Goal: Information Seeking & Learning: Learn about a topic

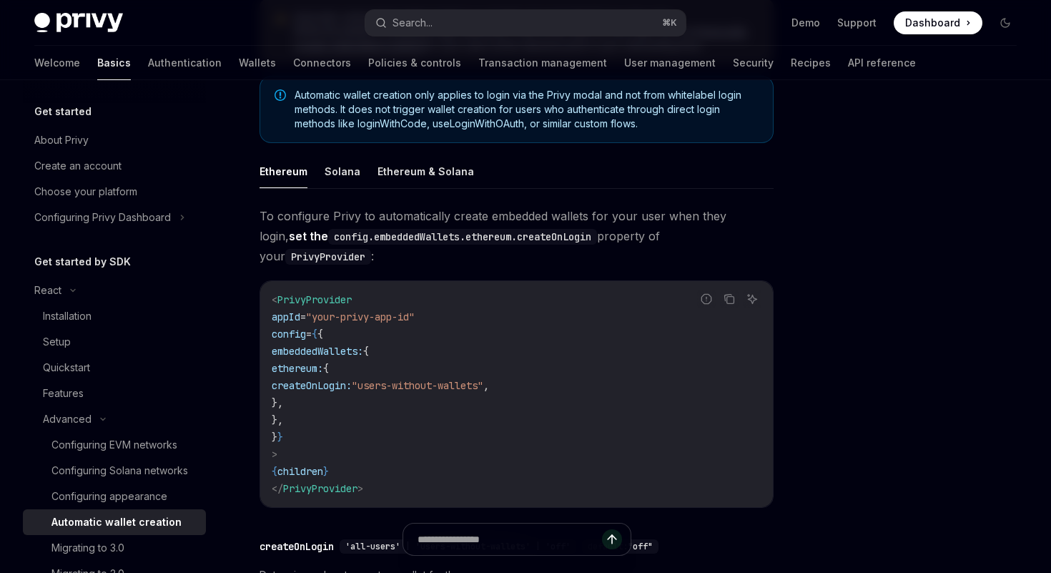
scroll to position [551, 0]
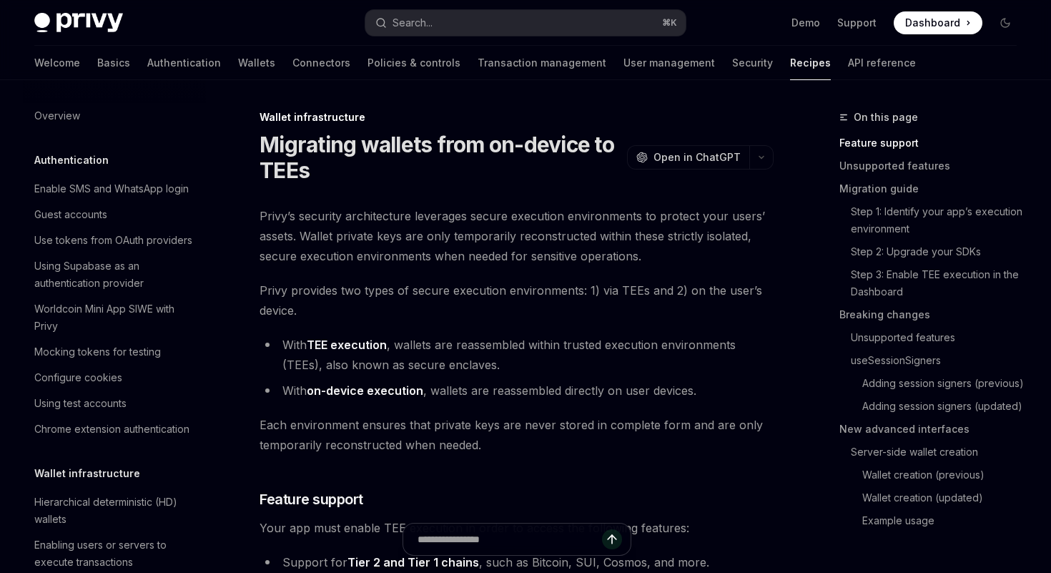
scroll to position [321, 0]
